Goal: Transaction & Acquisition: Purchase product/service

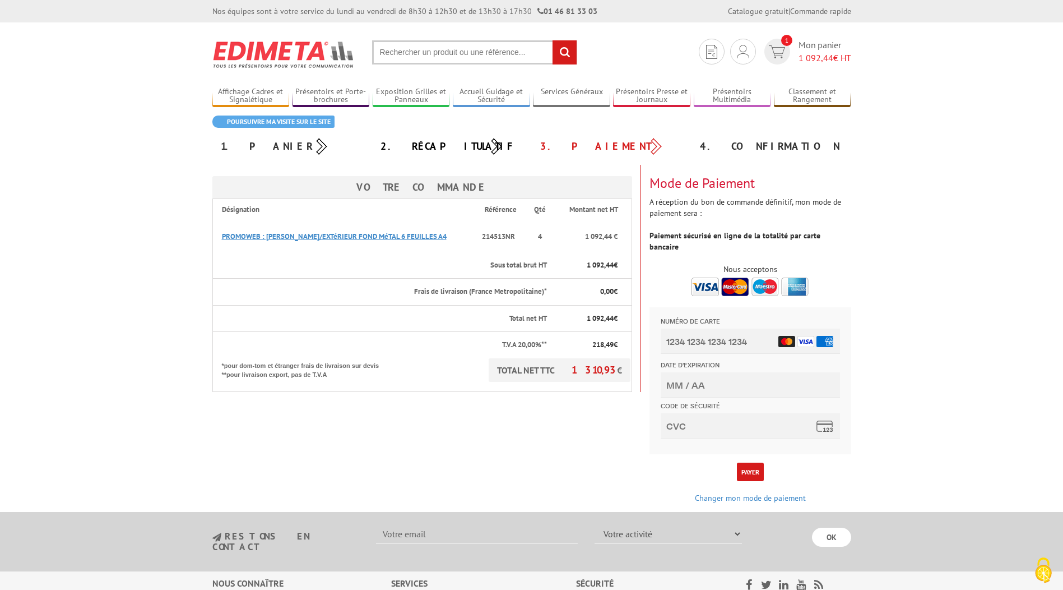
click at [413, 233] on link "PROMOWEB : VITRINE INTéRIEUR/EXTéRIEUR FOND MéTAL 6 FEUILLES A4" at bounding box center [334, 236] width 225 height 10
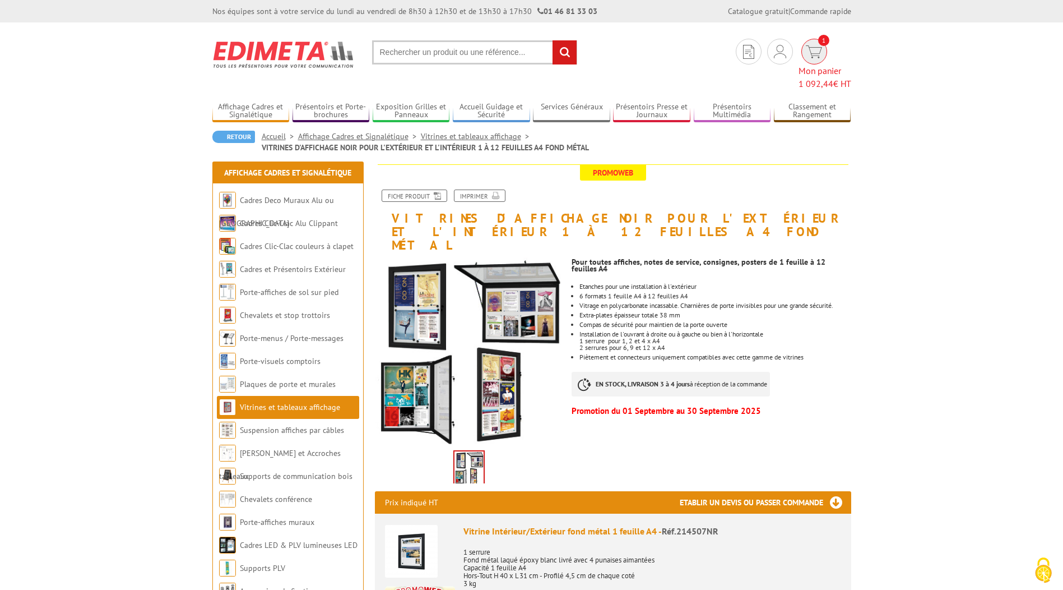
click at [801, 58] on span "1" at bounding box center [814, 52] width 26 height 26
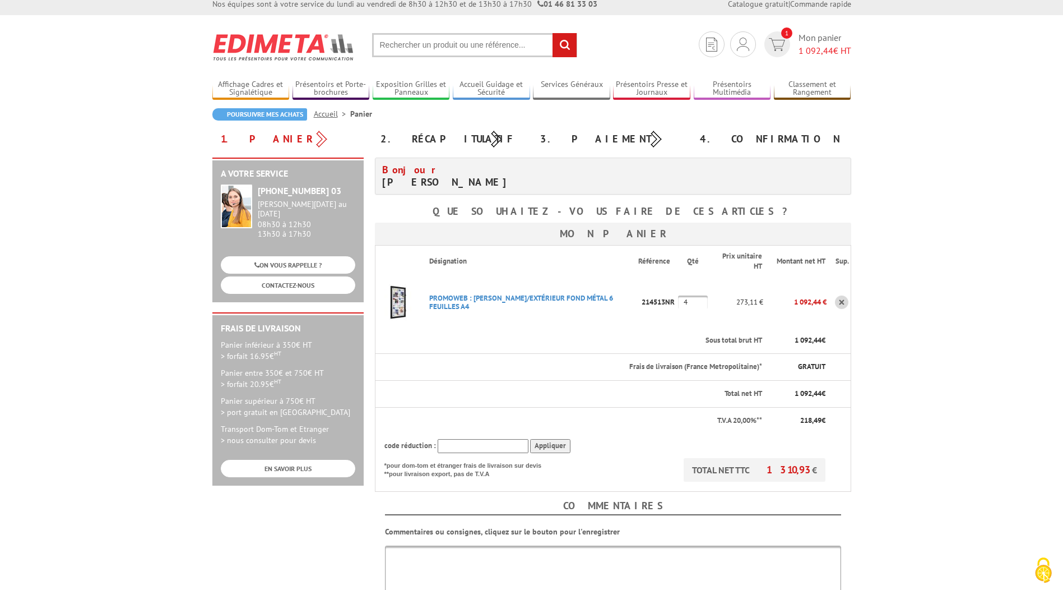
scroll to position [56, 0]
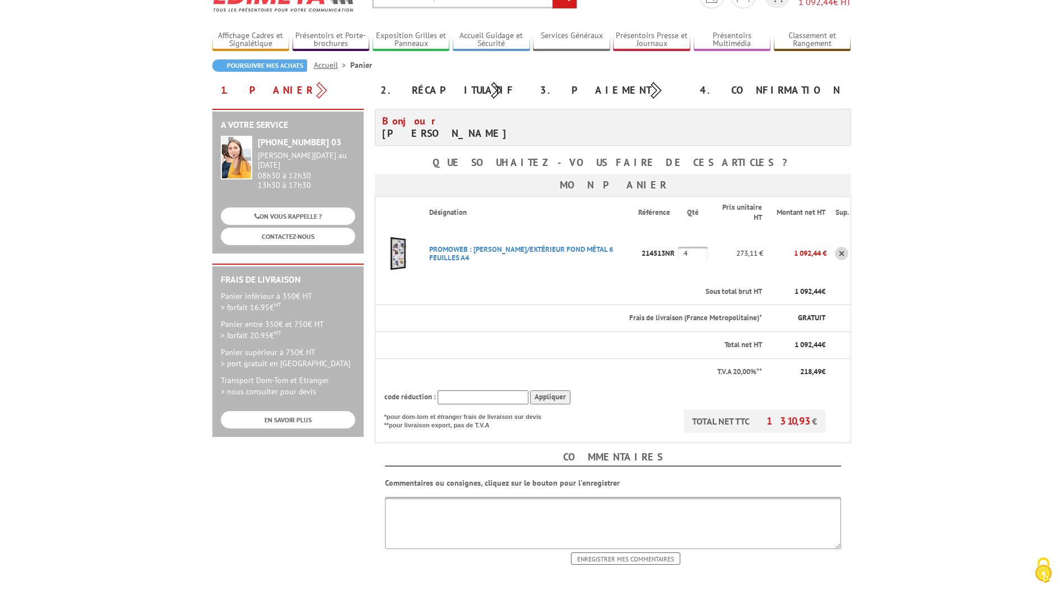
click at [937, 336] on body "Nos équipes sont à votre service du lundi au vendredi de 8h30 à 12h30 et de 13h…" at bounding box center [531, 413] width 1063 height 939
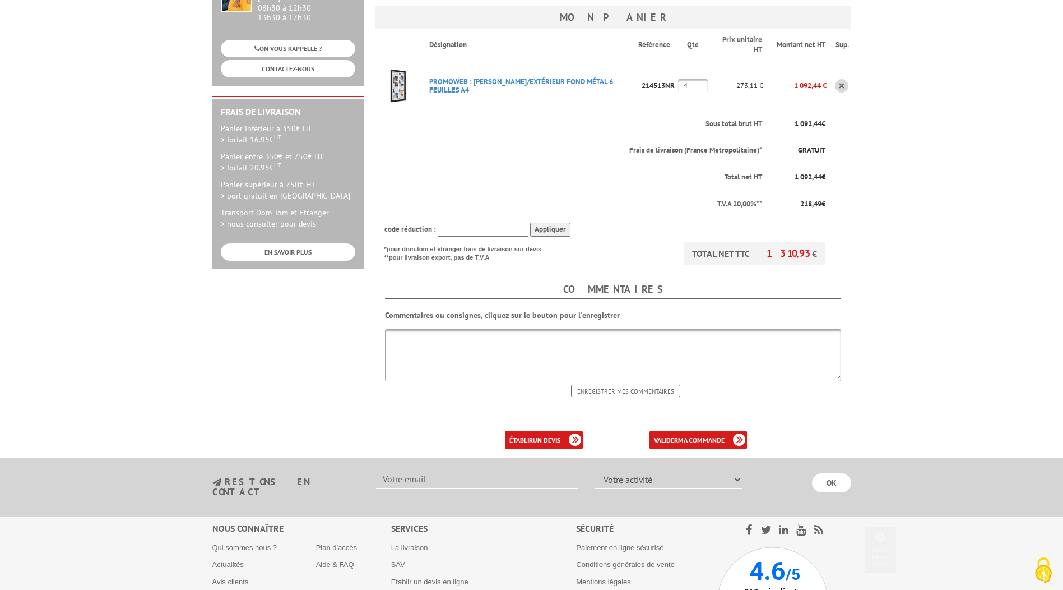
scroll to position [224, 0]
click at [731, 444] on div "valider ma commande" at bounding box center [673, 439] width 164 height 18
click at [704, 435] on b "ma commande" at bounding box center [701, 439] width 47 height 8
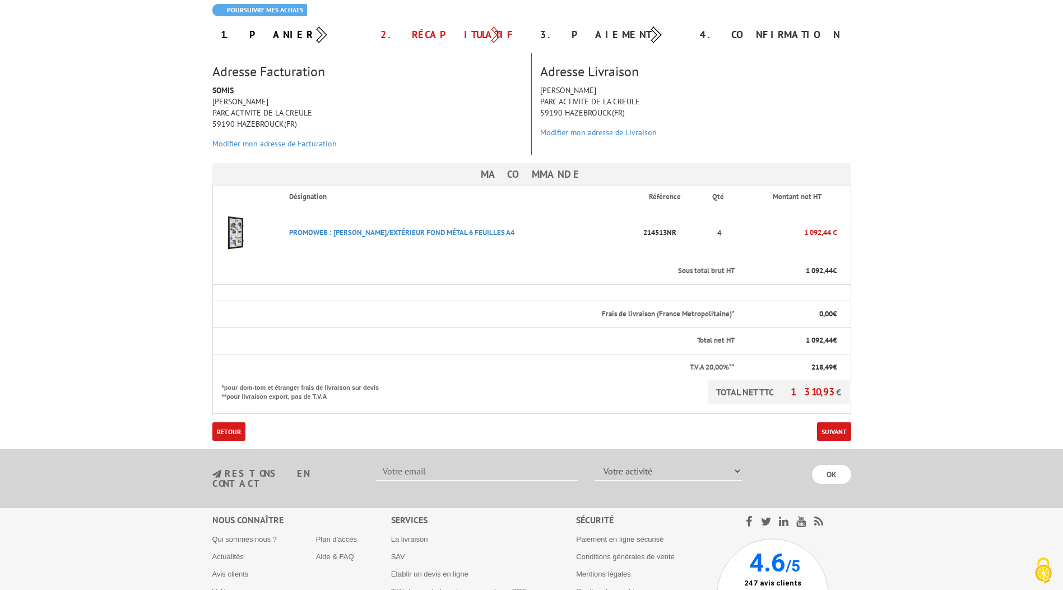
scroll to position [112, 0]
click at [833, 437] on link "Suivant" at bounding box center [834, 430] width 34 height 18
